Goal: Transaction & Acquisition: Purchase product/service

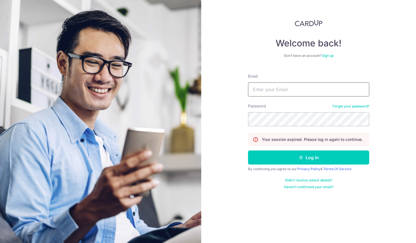
type input "[EMAIL_ADDRESS][DOMAIN_NAME]"
click at [308, 158] on button "Log in" at bounding box center [308, 158] width 121 height 14
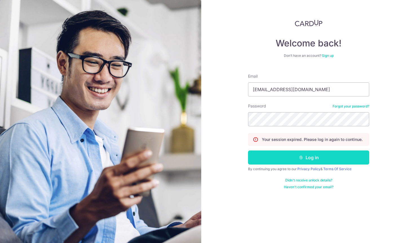
click at [293, 159] on button "Log in" at bounding box center [308, 158] width 121 height 14
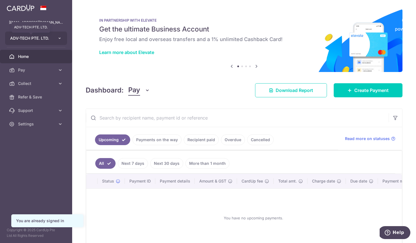
click at [36, 37] on span "ADV-TECH PTE. LTD." at bounding box center [31, 38] width 42 height 6
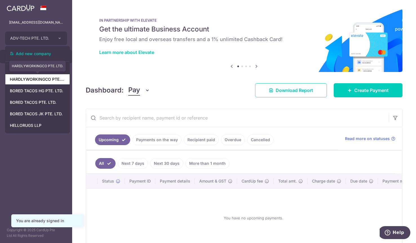
click at [38, 82] on link "HARDLYWORKINGCO PTE. LTD." at bounding box center [37, 79] width 64 height 10
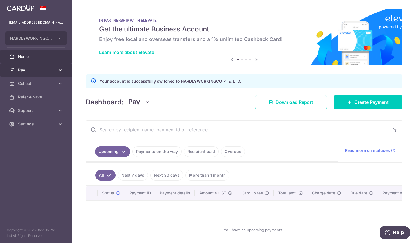
click at [34, 69] on span "Pay" at bounding box center [36, 70] width 37 height 6
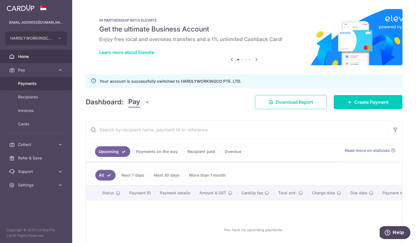
click at [36, 83] on span "Payments" at bounding box center [36, 84] width 37 height 6
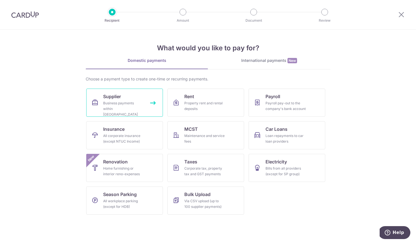
click at [129, 105] on div "Business payments within Singapore" at bounding box center [123, 109] width 41 height 17
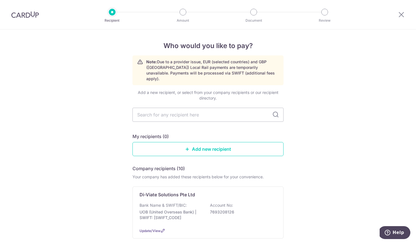
scroll to position [60, 0]
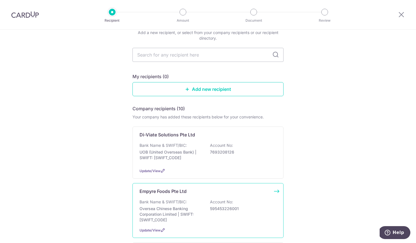
click at [174, 216] on p "Oversea Chinese Banking Corporation Limited | SWIFT: OCBCSGSGXXX" at bounding box center [170, 214] width 63 height 17
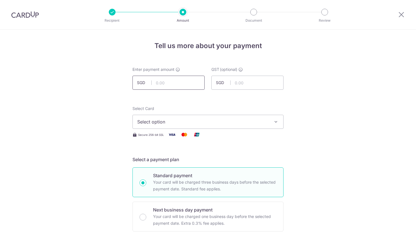
click at [178, 81] on input "text" at bounding box center [168, 83] width 72 height 14
paste input "4,489.88"
type input "4,489.88"
click at [171, 121] on span "Select option" at bounding box center [202, 122] width 131 height 7
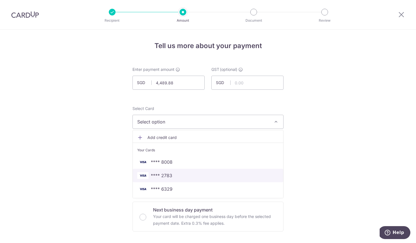
click at [173, 177] on span "**** 2783" at bounding box center [207, 175] width 141 height 7
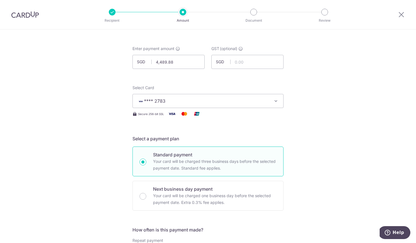
scroll to position [68, 0]
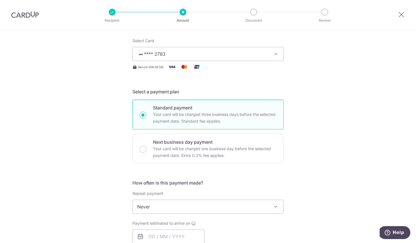
click at [160, 206] on span "Never" at bounding box center [208, 207] width 150 height 14
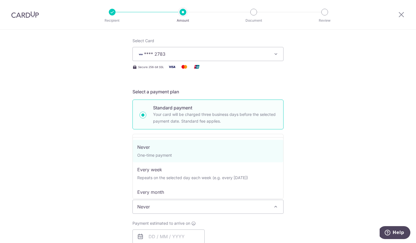
click at [125, 204] on div "Tell us more about your payment Enter payment amount SGD 4,489.88 4489.88 GST (…" at bounding box center [208, 235] width 416 height 547
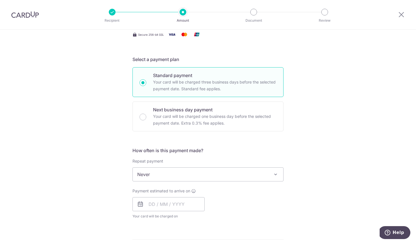
scroll to position [124, 0]
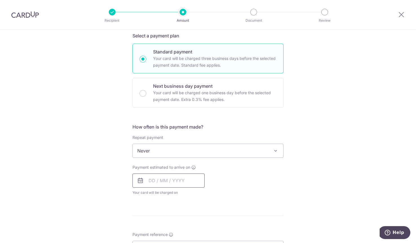
click at [162, 181] on input "text" at bounding box center [168, 181] width 72 height 14
click at [200, 219] on link "3" at bounding box center [200, 220] width 9 height 9
type input "[DATE]"
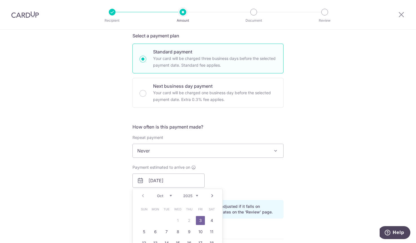
click at [117, 202] on div "Tell us more about your payment Enter payment amount SGD 4,489.88 4489.88 GST (…" at bounding box center [208, 191] width 416 height 570
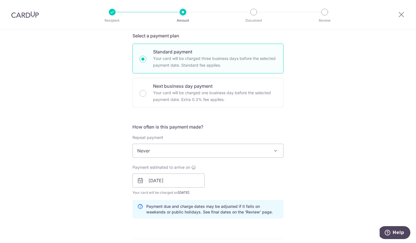
scroll to position [252, 0]
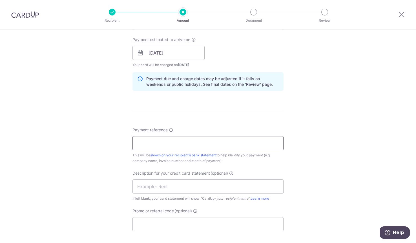
click at [159, 145] on input "Payment reference" at bounding box center [207, 143] width 151 height 14
click at [169, 155] on link "shown on your recipient’s bank statement" at bounding box center [183, 155] width 66 height 4
click at [161, 145] on input "Payment reference" at bounding box center [207, 143] width 151 height 14
paste input "Invoice INV-0250"
click at [163, 144] on input "Invoice INV-0250" at bounding box center [207, 143] width 151 height 14
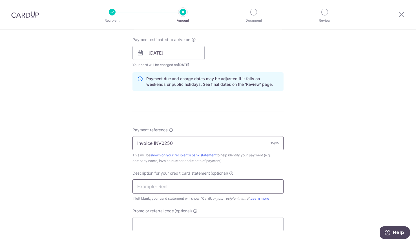
type input "Invoice INV0250"
click at [168, 189] on input "text" at bounding box center [207, 187] width 151 height 14
type input "e"
type input "EMPYRE RENT"
click at [159, 224] on input "Promo or referral code (optional)" at bounding box center [207, 224] width 151 height 14
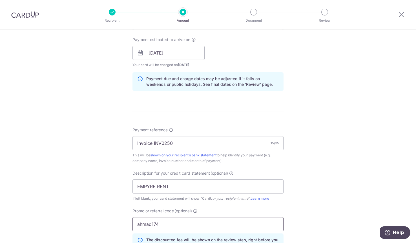
click at [141, 224] on input "ahmad174" at bounding box center [207, 224] width 151 height 14
type input "a"
type input "AHMAD174"
click at [111, 215] on div "Tell us more about your payment Enter payment amount SGD 4,489.88 4489.88 GST (…" at bounding box center [208, 76] width 416 height 596
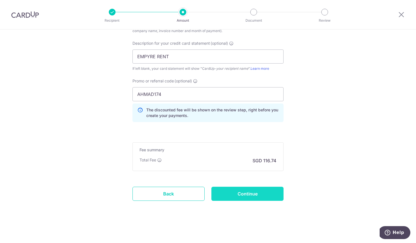
scroll to position [382, 0]
click at [239, 193] on input "Continue" at bounding box center [247, 194] width 72 height 14
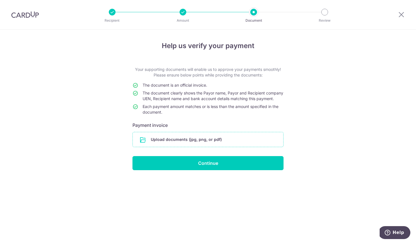
click at [154, 146] on input "file" at bounding box center [208, 139] width 150 height 15
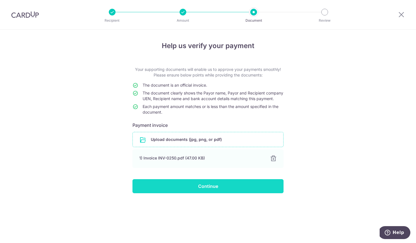
click at [207, 193] on input "Continue" at bounding box center [207, 186] width 151 height 14
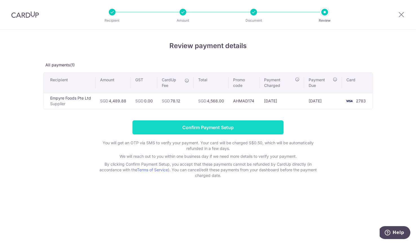
click at [225, 123] on input "Confirm Payment Setup" at bounding box center [207, 128] width 151 height 14
